Goal: Transaction & Acquisition: Purchase product/service

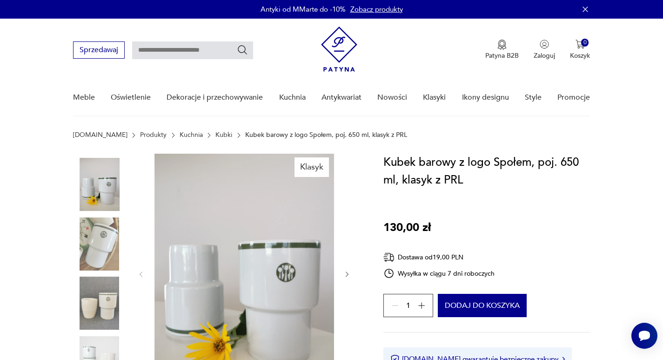
click at [157, 51] on input "text" at bounding box center [192, 50] width 121 height 18
type input "**********"
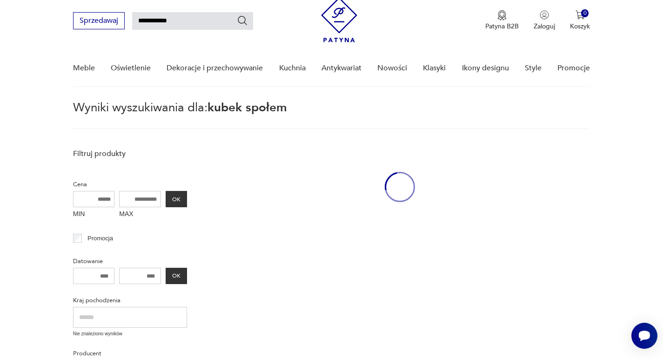
scroll to position [33, 0]
